Goal: Navigation & Orientation: Understand site structure

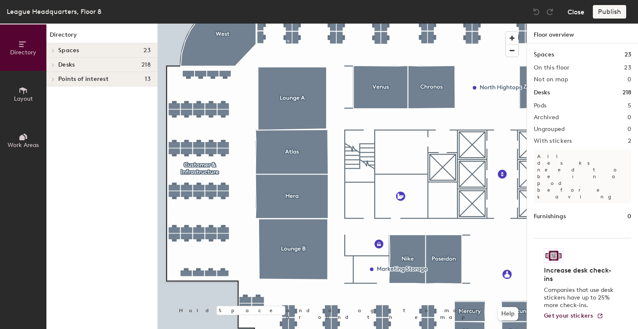
click at [571, 13] on button "Close" at bounding box center [575, 11] width 17 height 13
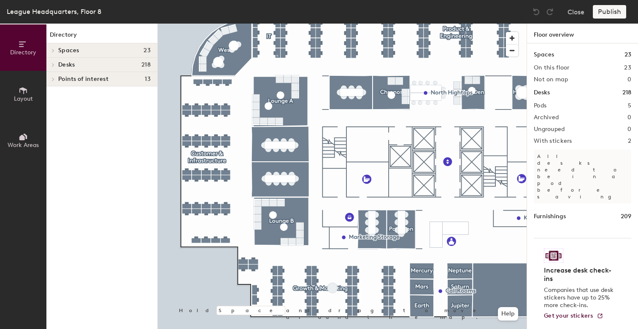
click at [186, 24] on div at bounding box center [342, 24] width 369 height 0
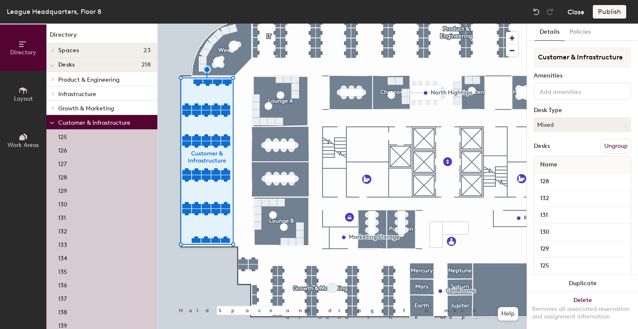
click at [577, 12] on button "Close" at bounding box center [575, 11] width 17 height 13
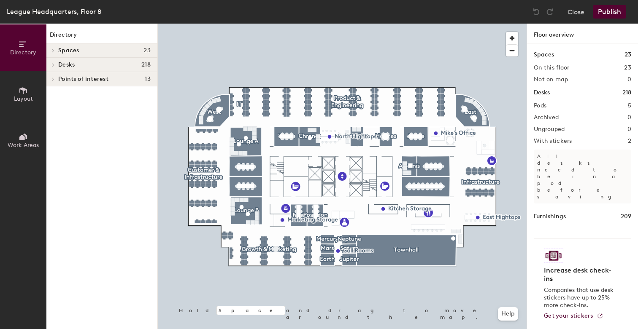
click at [22, 92] on icon at bounding box center [23, 90] width 9 height 9
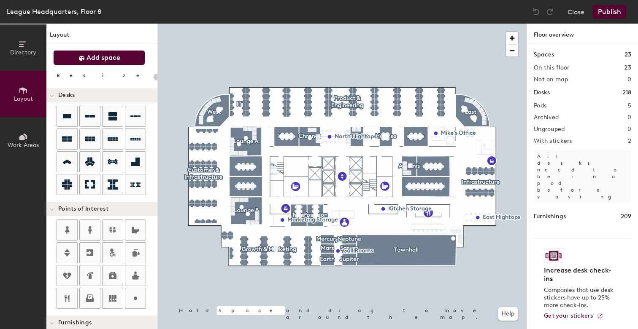
click at [100, 57] on span "Add space" at bounding box center [103, 58] width 34 height 8
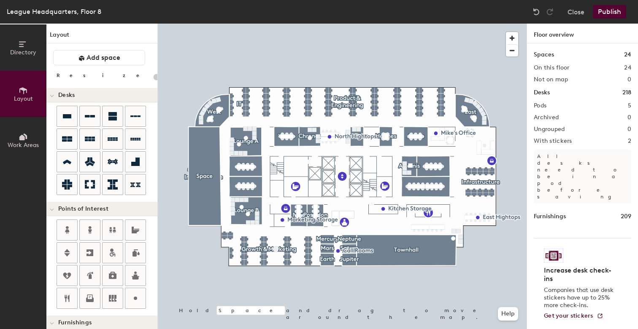
click at [212, 24] on div at bounding box center [342, 24] width 369 height 0
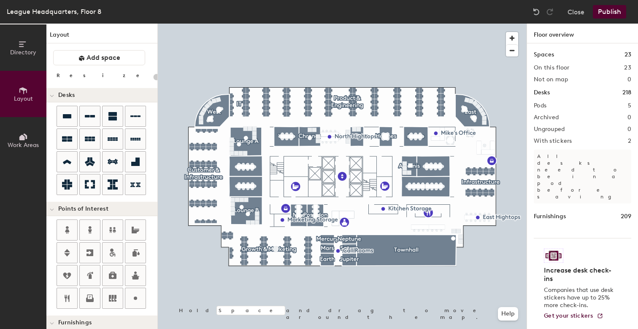
type input "20"
click at [22, 143] on span "Work Areas" at bounding box center [23, 145] width 31 height 7
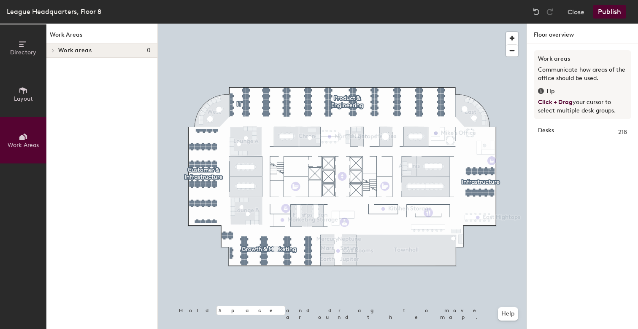
click at [202, 24] on div at bounding box center [342, 24] width 369 height 0
click at [207, 24] on div at bounding box center [342, 24] width 369 height 0
click at [214, 24] on div at bounding box center [342, 24] width 369 height 0
click at [210, 24] on div at bounding box center [342, 24] width 369 height 0
click at [510, 318] on button "Help" at bounding box center [508, 313] width 20 height 13
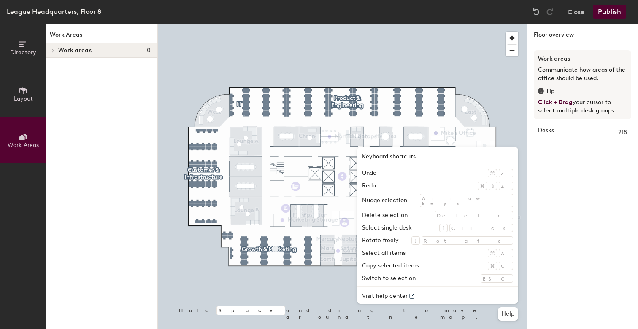
click at [343, 24] on div at bounding box center [342, 24] width 369 height 0
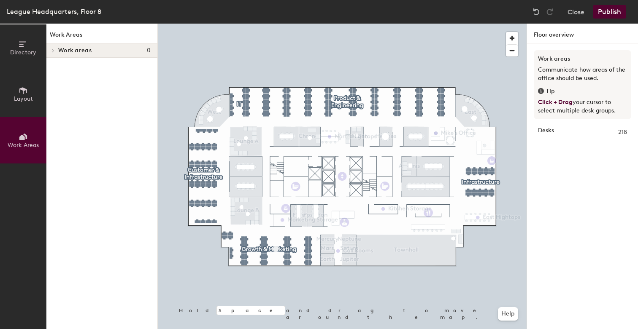
click at [27, 55] on span "Directory" at bounding box center [23, 52] width 26 height 7
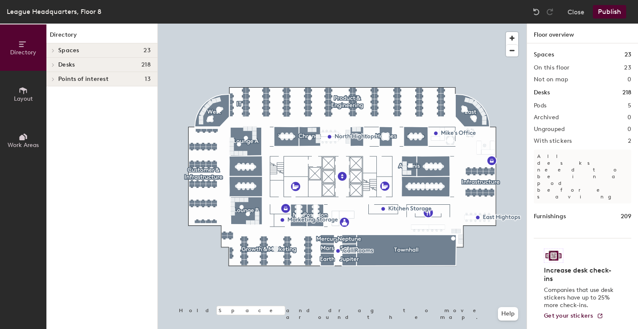
click at [79, 79] on span "Points of interest" at bounding box center [83, 79] width 50 height 7
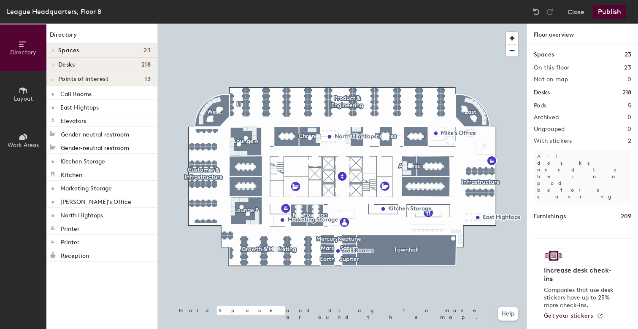
click at [77, 67] on h4 "Desks 218" at bounding box center [104, 65] width 92 height 7
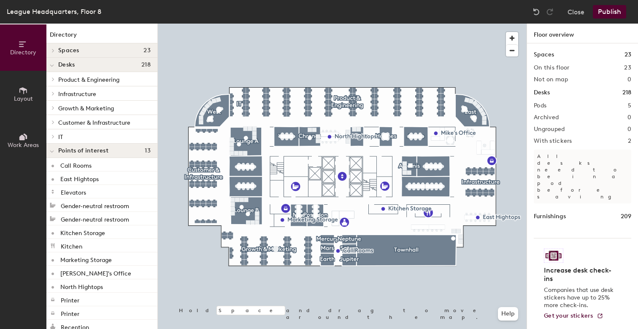
click at [73, 54] on div "Spaces 23" at bounding box center [101, 50] width 111 height 14
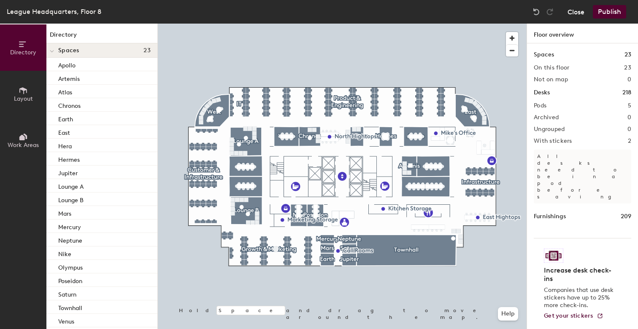
click at [578, 10] on button "Close" at bounding box center [575, 11] width 17 height 13
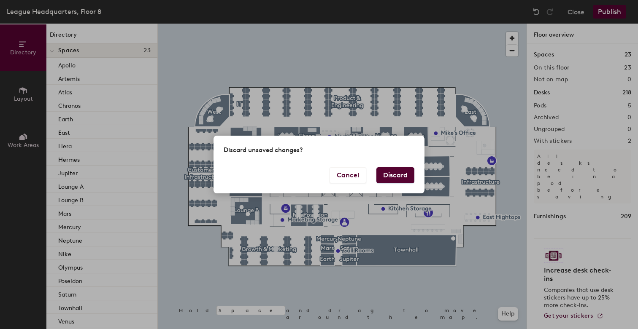
click at [395, 173] on button "Discard" at bounding box center [395, 175] width 38 height 16
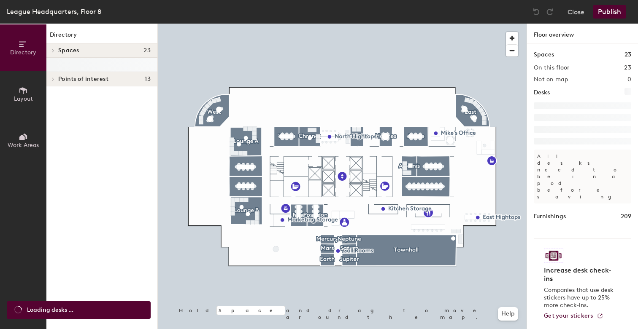
click at [103, 80] on span "Points of interest" at bounding box center [83, 79] width 50 height 7
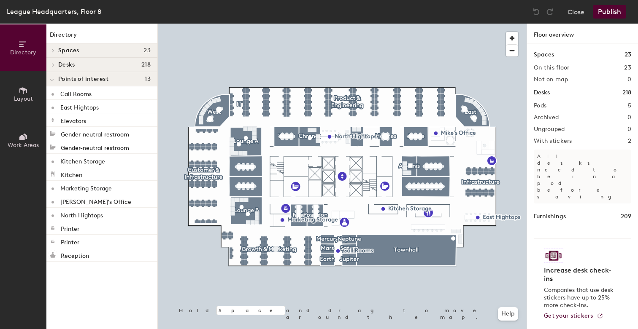
click at [106, 81] on span "Points of interest" at bounding box center [83, 79] width 50 height 7
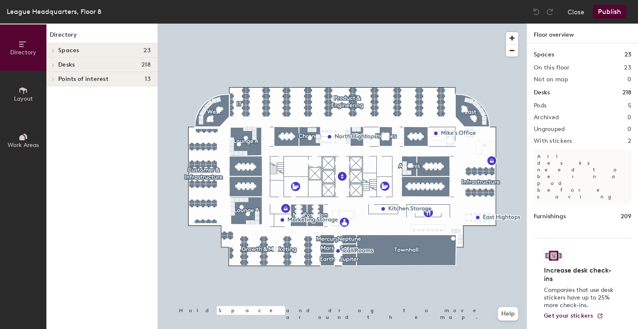
click at [106, 81] on span "Points of interest" at bounding box center [83, 79] width 50 height 7
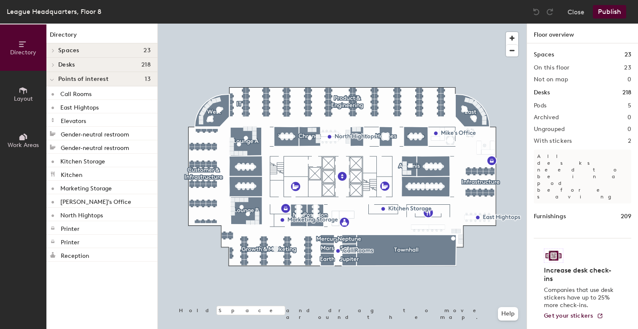
click at [76, 268] on div "Directory Spaces 23 Apollo Artemis Atlas Chronos Earth East Hera Hermes Jupiter…" at bounding box center [101, 177] width 111 height 306
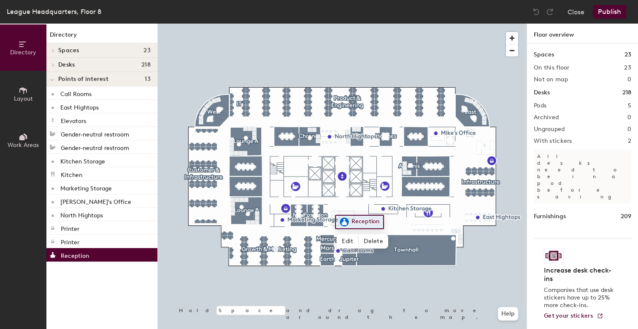
click at [79, 260] on div "Reception" at bounding box center [101, 254] width 111 height 13
click at [83, 242] on div "Printer" at bounding box center [101, 241] width 111 height 13
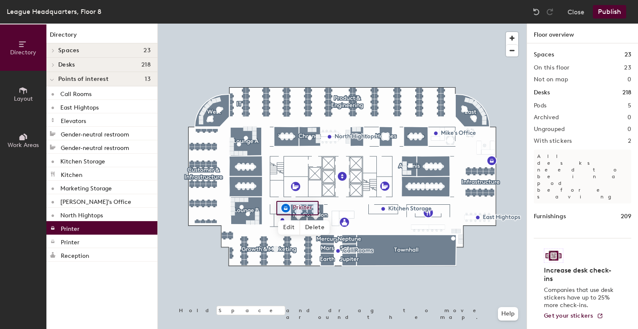
click at [85, 231] on div "Printer" at bounding box center [101, 227] width 111 height 13
click at [86, 216] on p "North Hightops" at bounding box center [81, 215] width 43 height 10
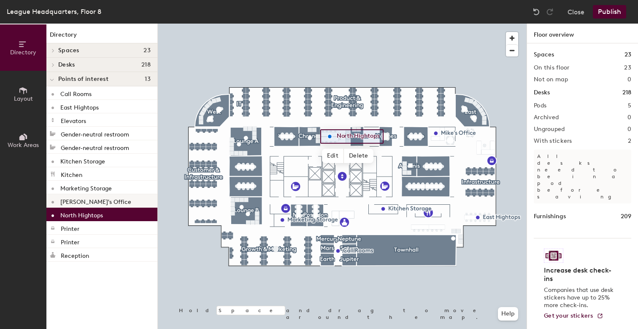
click at [95, 200] on p "[PERSON_NAME]'s Office" at bounding box center [95, 201] width 71 height 10
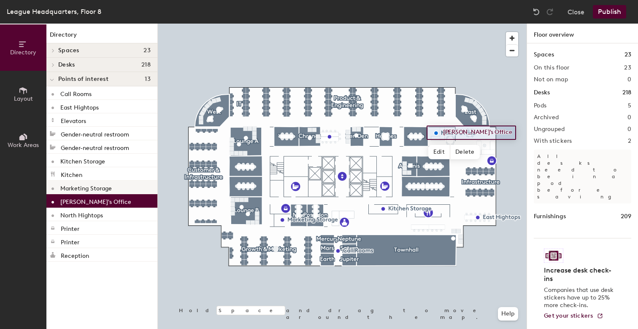
click at [96, 186] on p "Marketing Storage" at bounding box center [85, 188] width 51 height 10
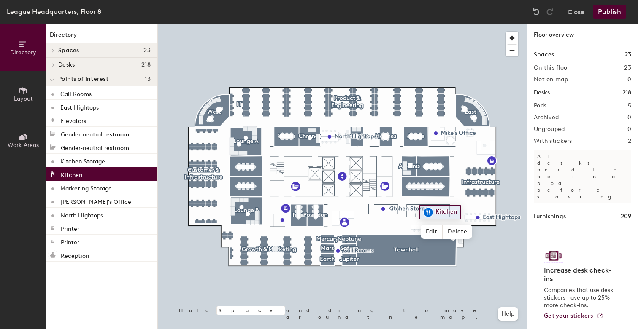
click at [94, 176] on div "Kitchen" at bounding box center [101, 173] width 111 height 13
click at [95, 159] on p "Kitchen Storage" at bounding box center [82, 161] width 45 height 10
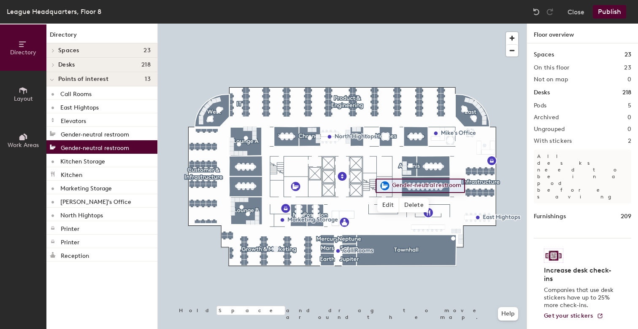
click at [96, 148] on p "Gender-neutral restroom" at bounding box center [95, 147] width 68 height 10
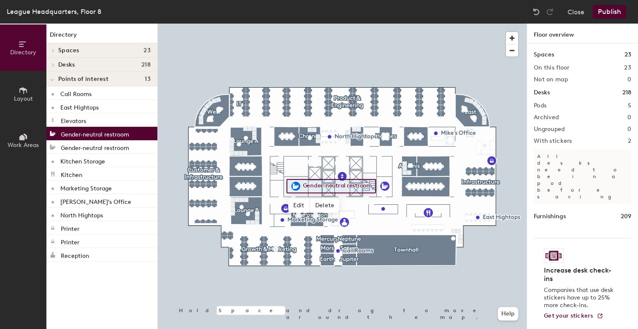
click at [99, 137] on p "Gender-neutral restroom" at bounding box center [95, 134] width 68 height 10
click at [111, 148] on p "Gender-neutral restroom" at bounding box center [95, 147] width 68 height 10
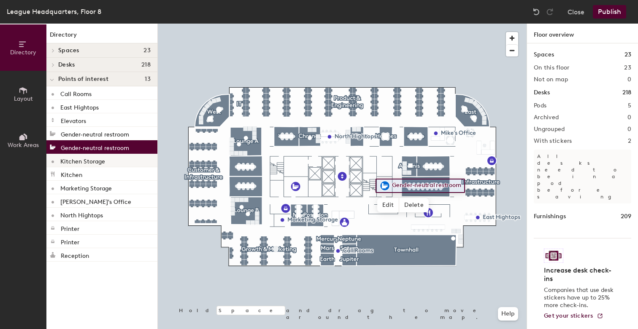
click at [106, 161] on div "Kitchen Storage" at bounding box center [101, 160] width 111 height 13
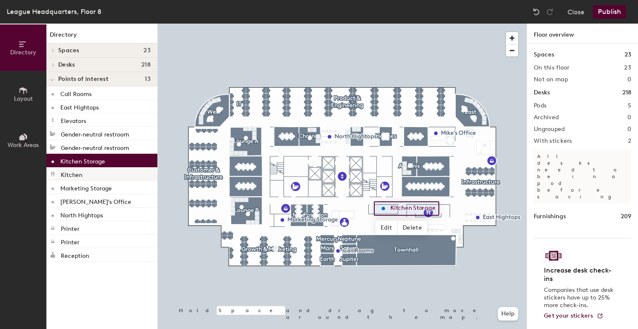
click at [102, 172] on div "Kitchen" at bounding box center [101, 173] width 111 height 13
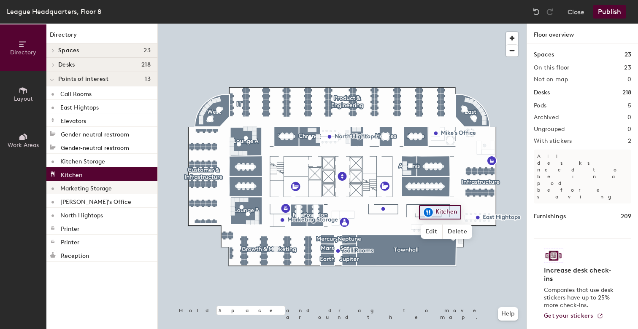
click at [95, 188] on p "Marketing Storage" at bounding box center [85, 188] width 51 height 10
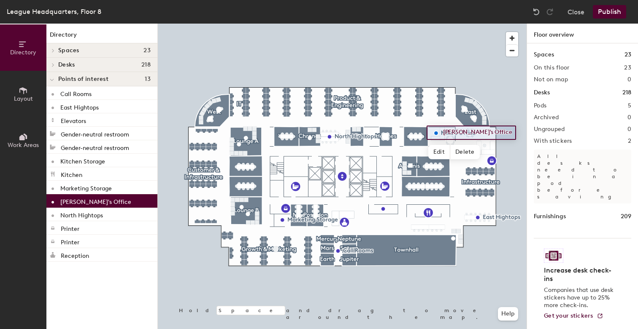
click at [92, 201] on p "[PERSON_NAME]'s Office" at bounding box center [95, 201] width 71 height 10
click at [91, 213] on p "North Hightops" at bounding box center [81, 215] width 43 height 10
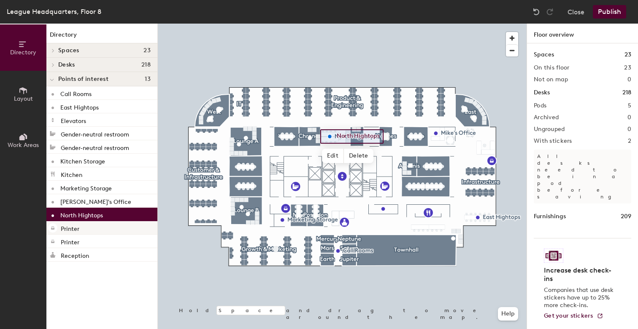
click at [87, 229] on div "Printer" at bounding box center [101, 227] width 111 height 13
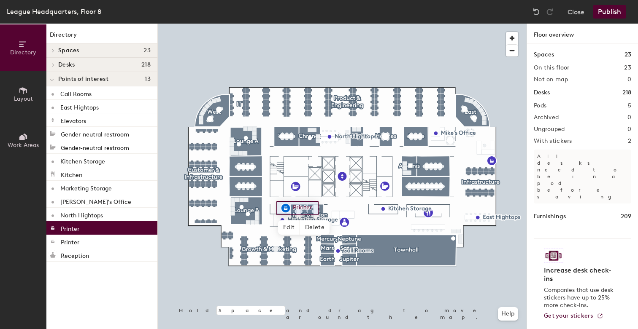
click at [91, 227] on div "Printer" at bounding box center [101, 227] width 111 height 13
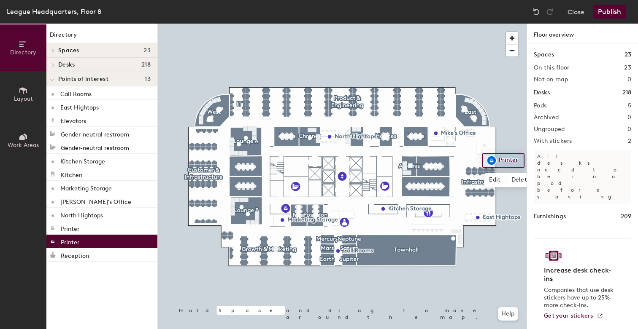
click at [91, 237] on div "Printer" at bounding box center [101, 241] width 111 height 13
click at [88, 257] on p "Reception" at bounding box center [75, 255] width 28 height 10
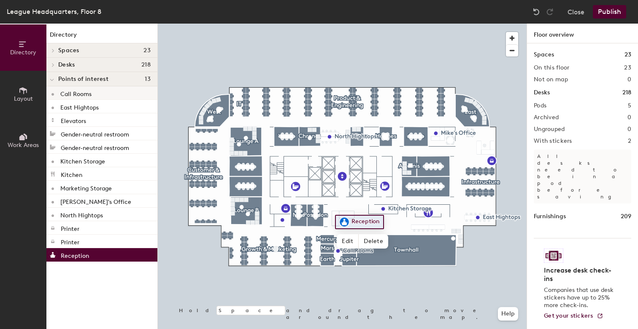
click at [100, 96] on div "Call Rooms" at bounding box center [101, 92] width 111 height 13
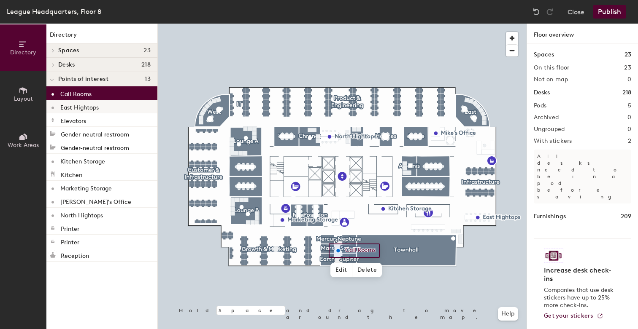
click at [98, 106] on p "East Hightops" at bounding box center [79, 107] width 38 height 10
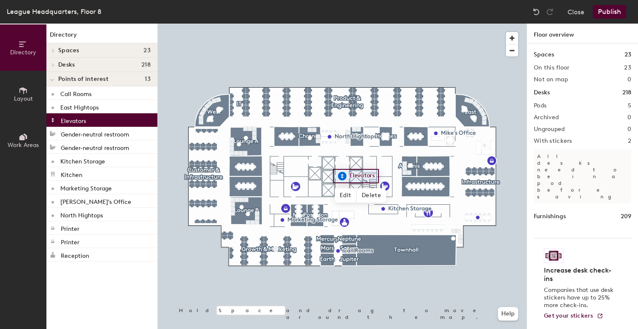
click at [96, 119] on div "Elevators" at bounding box center [101, 119] width 111 height 13
click at [557, 105] on div "Pods 5" at bounding box center [582, 105] width 97 height 7
click at [540, 106] on h2 "Pods" at bounding box center [540, 105] width 13 height 7
click at [551, 128] on h2 "Ungrouped" at bounding box center [549, 129] width 31 height 7
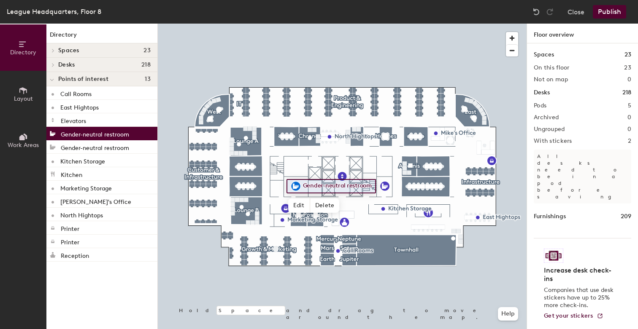
click at [92, 138] on p "Gender-neutral restroom" at bounding box center [95, 134] width 68 height 10
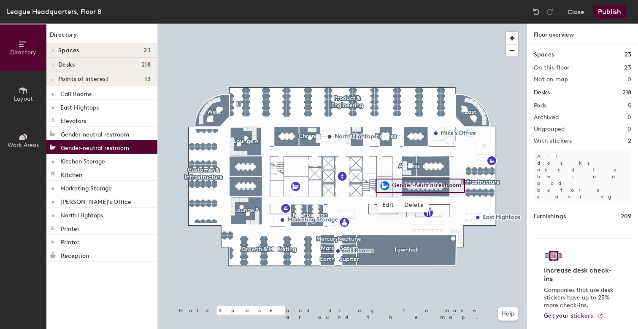
click at [90, 147] on p "Gender-neutral restroom" at bounding box center [95, 147] width 68 height 10
click at [108, 159] on div "Kitchen Storage" at bounding box center [101, 160] width 111 height 13
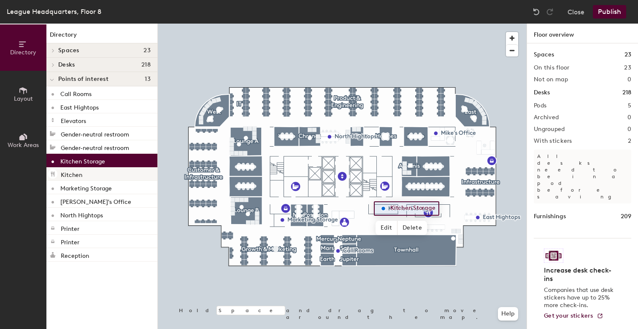
click at [100, 170] on div "Kitchen" at bounding box center [101, 173] width 111 height 13
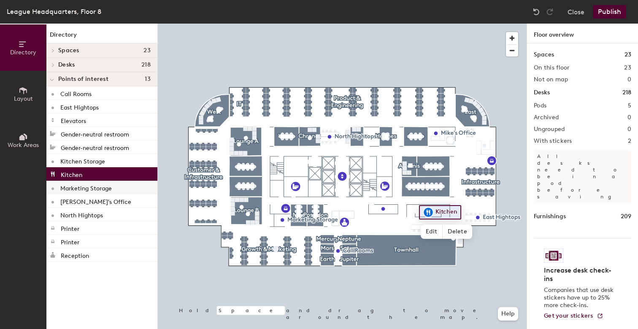
click at [103, 189] on p "Marketing Storage" at bounding box center [85, 188] width 51 height 10
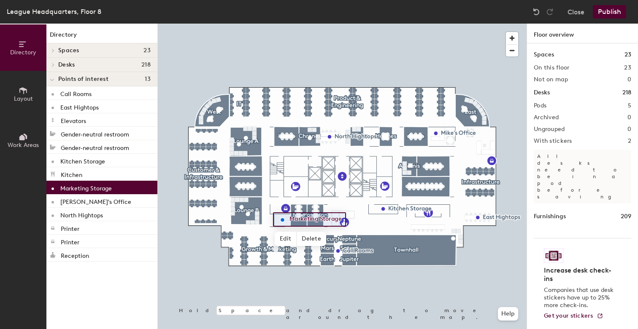
click at [562, 36] on h1 "Floor overview" at bounding box center [582, 34] width 111 height 20
click at [104, 84] on div "Points of interest 13" at bounding box center [101, 79] width 111 height 14
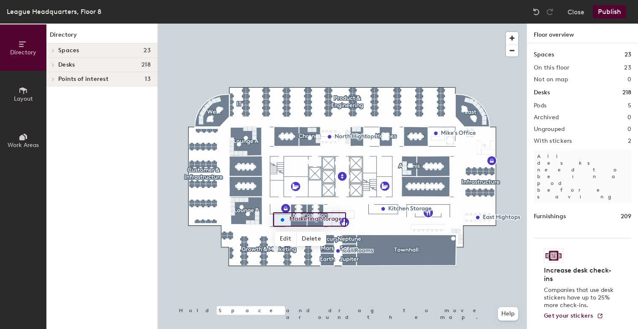
click at [99, 66] on h4 "Desks 218" at bounding box center [104, 65] width 92 height 7
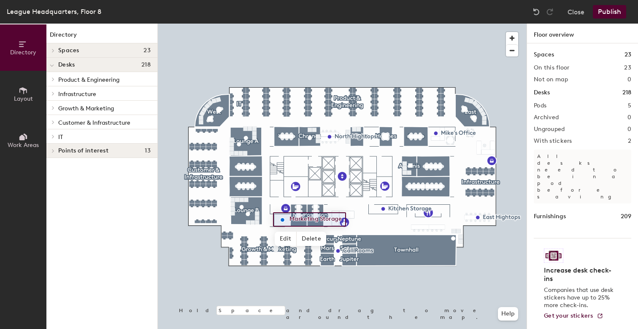
click at [90, 119] on span "Customer & Infrastructure" at bounding box center [94, 122] width 72 height 7
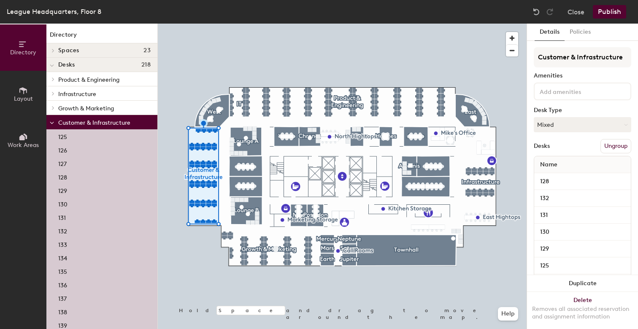
click at [102, 107] on span "Growth & Marketing" at bounding box center [86, 108] width 56 height 7
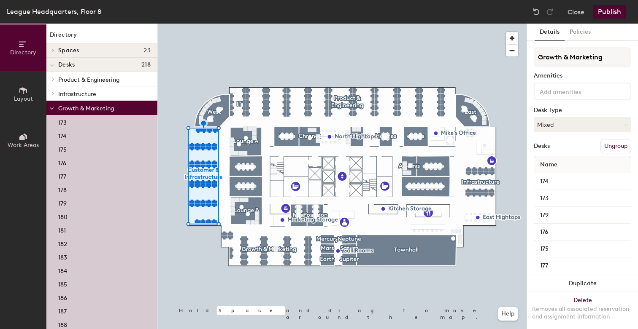
click at [102, 93] on p "Infrastructure" at bounding box center [104, 93] width 92 height 11
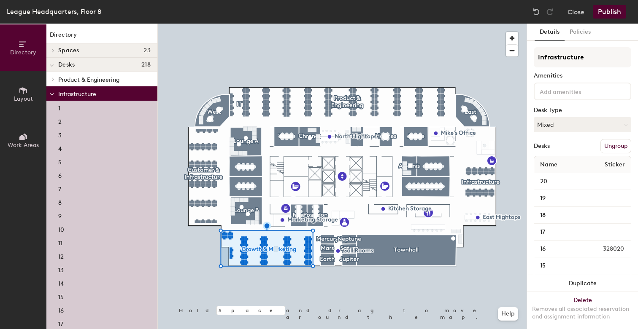
click at [100, 79] on span "Product & Engineering" at bounding box center [88, 79] width 61 height 7
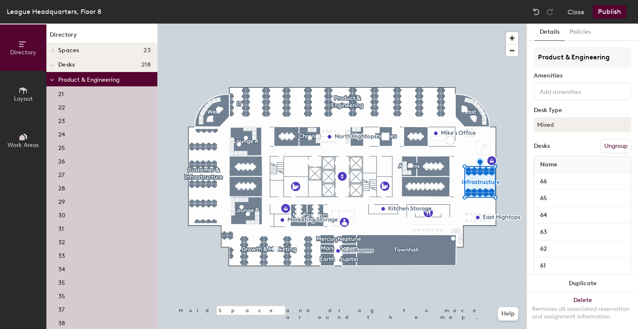
click at [100, 65] on h4 "Desks 218" at bounding box center [104, 65] width 92 height 7
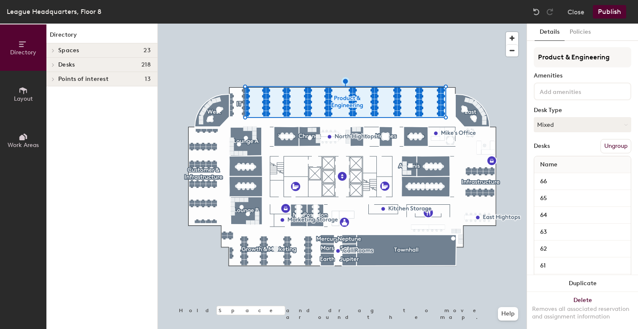
click at [98, 46] on div "Spaces 23" at bounding box center [101, 50] width 111 height 14
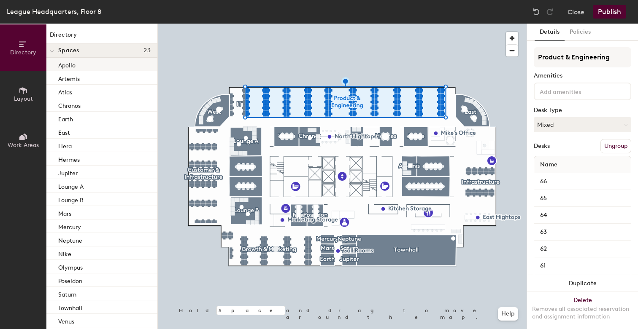
click at [179, 24] on div at bounding box center [342, 24] width 369 height 0
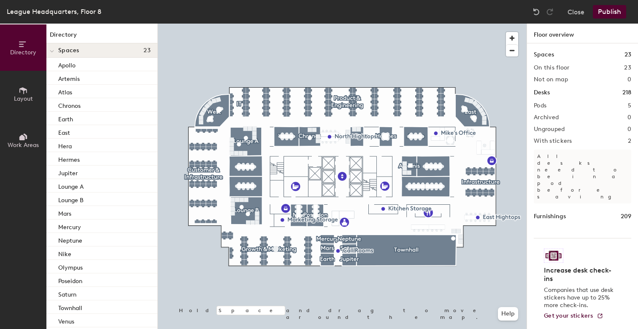
click at [28, 99] on span "Layout" at bounding box center [23, 98] width 19 height 7
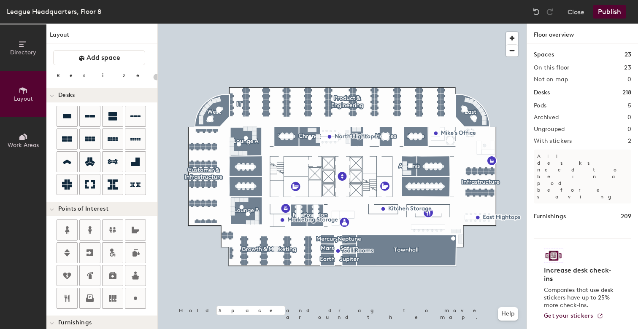
click at [25, 130] on button "Work Areas" at bounding box center [23, 140] width 46 height 46
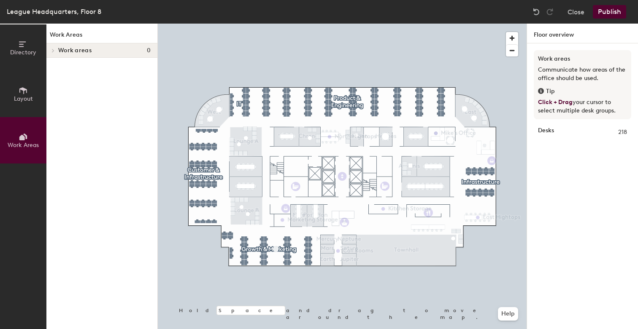
click at [27, 98] on span "Layout" at bounding box center [23, 98] width 19 height 7
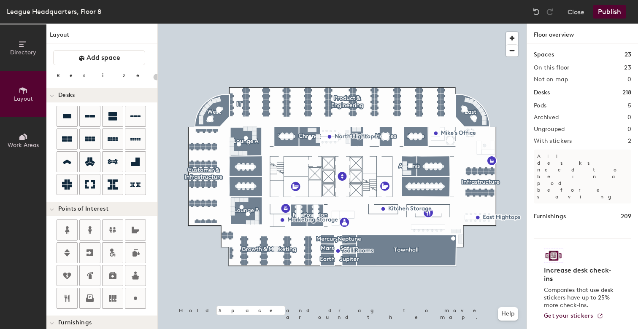
click at [23, 54] on span "Directory" at bounding box center [23, 52] width 26 height 7
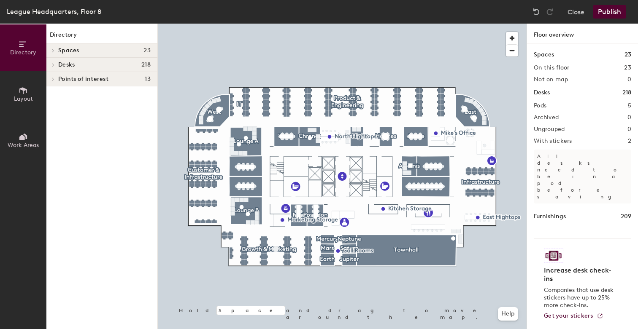
click at [85, 79] on span "Points of interest" at bounding box center [83, 79] width 50 height 7
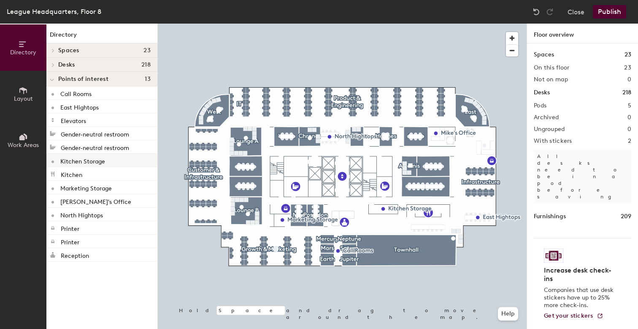
click at [88, 159] on p "Kitchen Storage" at bounding box center [82, 161] width 45 height 10
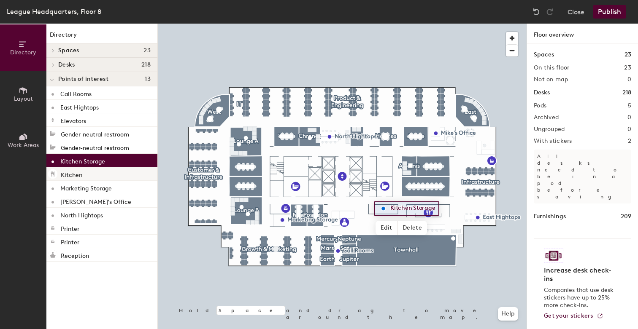
click at [218, 24] on div at bounding box center [342, 24] width 369 height 0
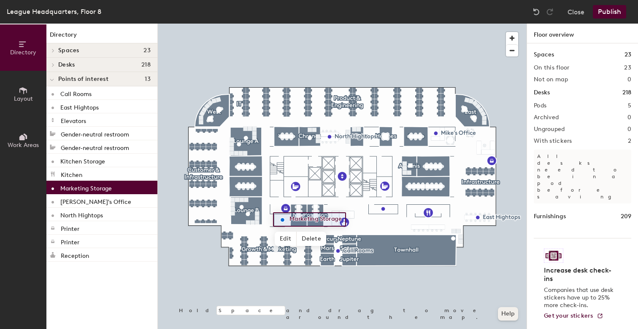
click at [502, 316] on button "Help" at bounding box center [508, 313] width 20 height 13
click at [583, 12] on button "Close" at bounding box center [575, 11] width 17 height 13
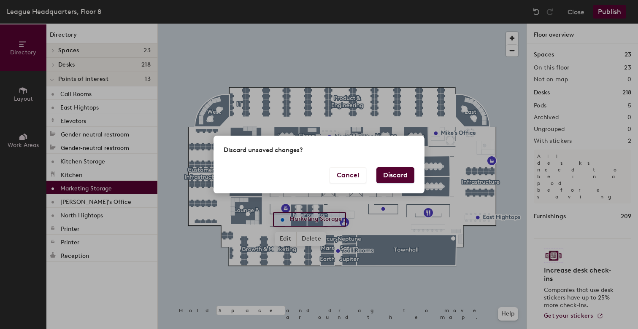
click at [386, 176] on button "Discard" at bounding box center [395, 175] width 38 height 16
